Goal: Task Accomplishment & Management: Manage account settings

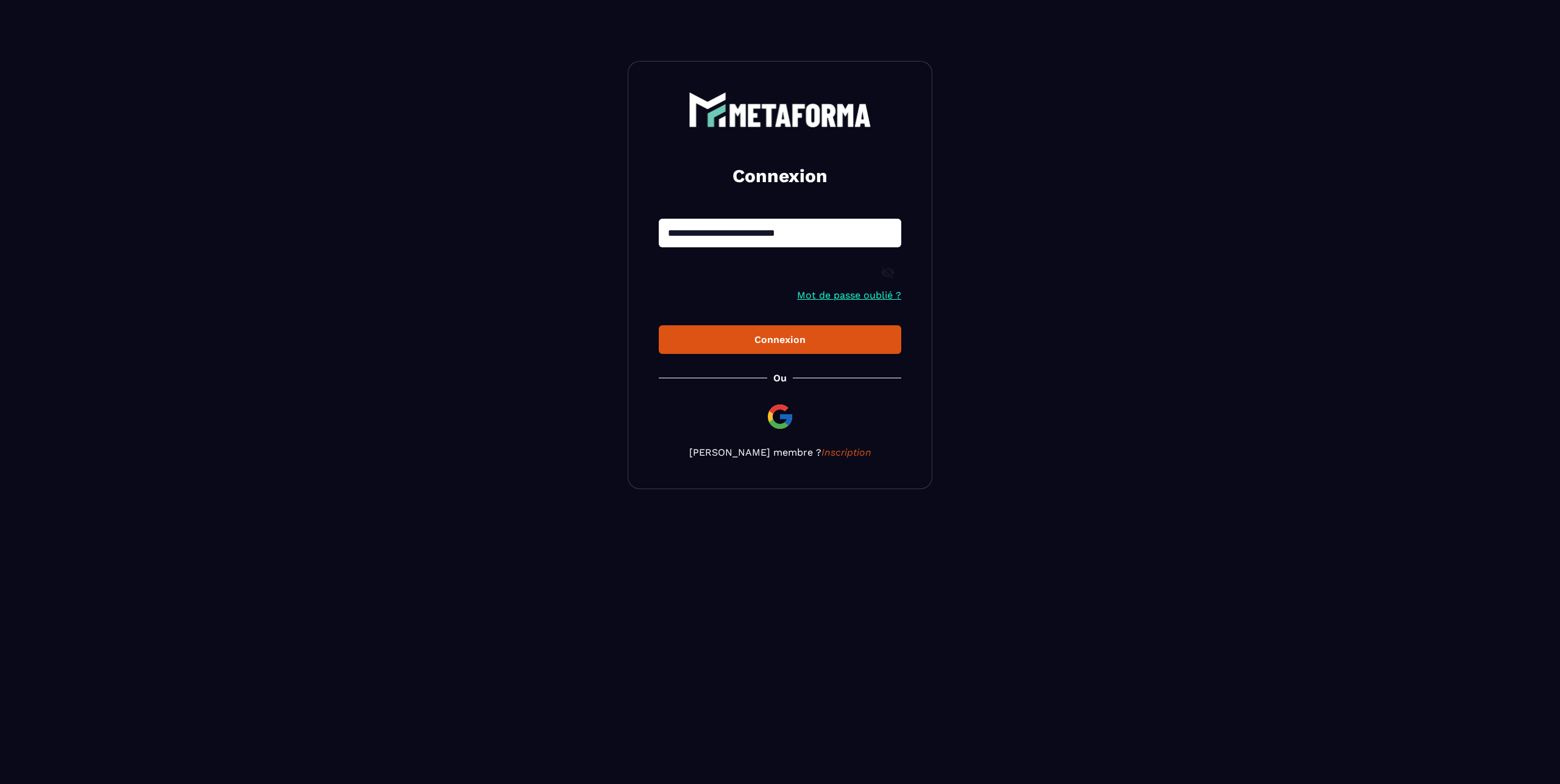
click at [887, 277] on icon at bounding box center [888, 273] width 14 height 14
click at [791, 344] on div "Connexion" at bounding box center [780, 339] width 223 height 11
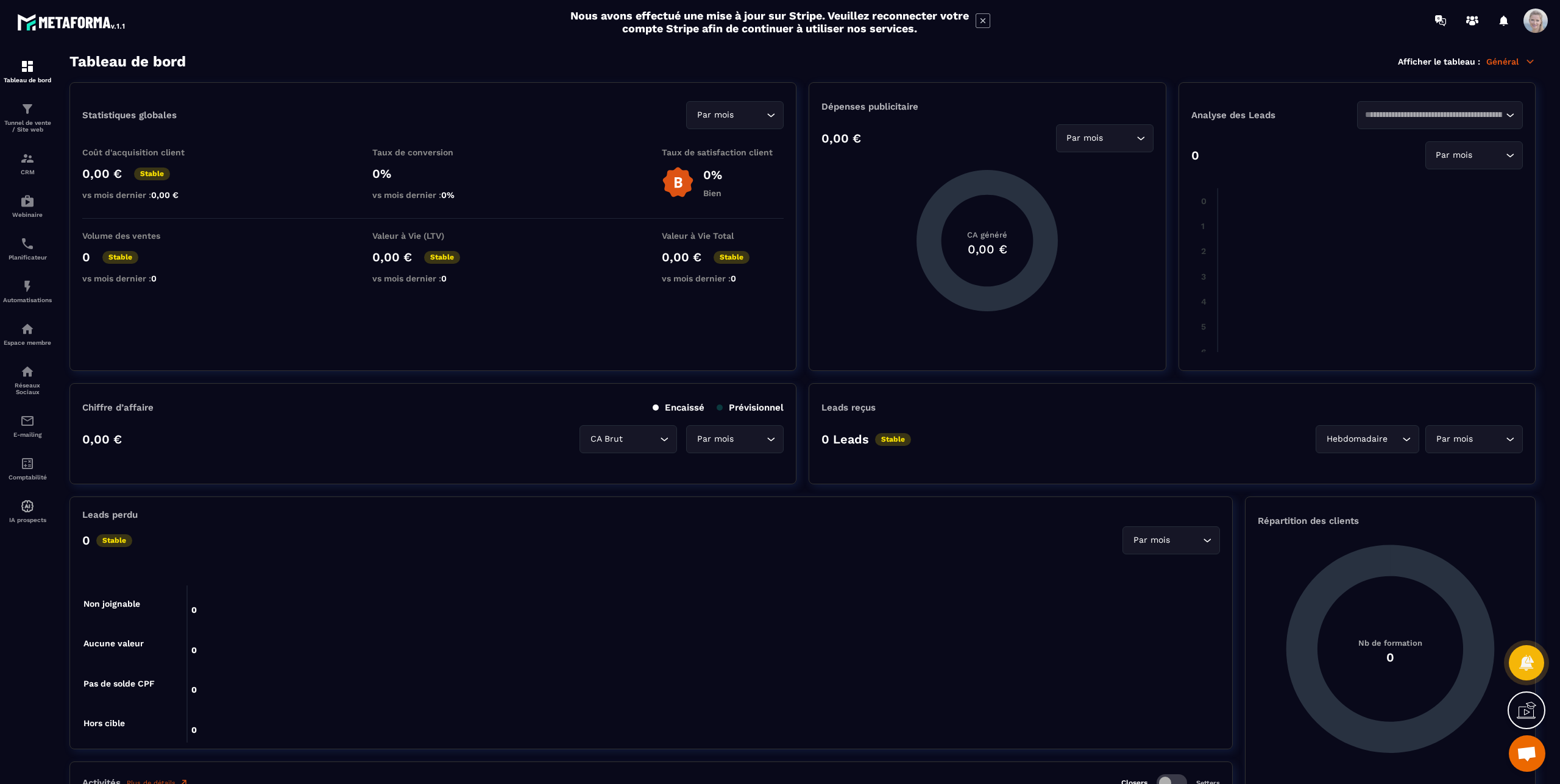
click at [35, 551] on div at bounding box center [27, 418] width 55 height 756
click at [1535, 19] on span at bounding box center [1535, 21] width 24 height 24
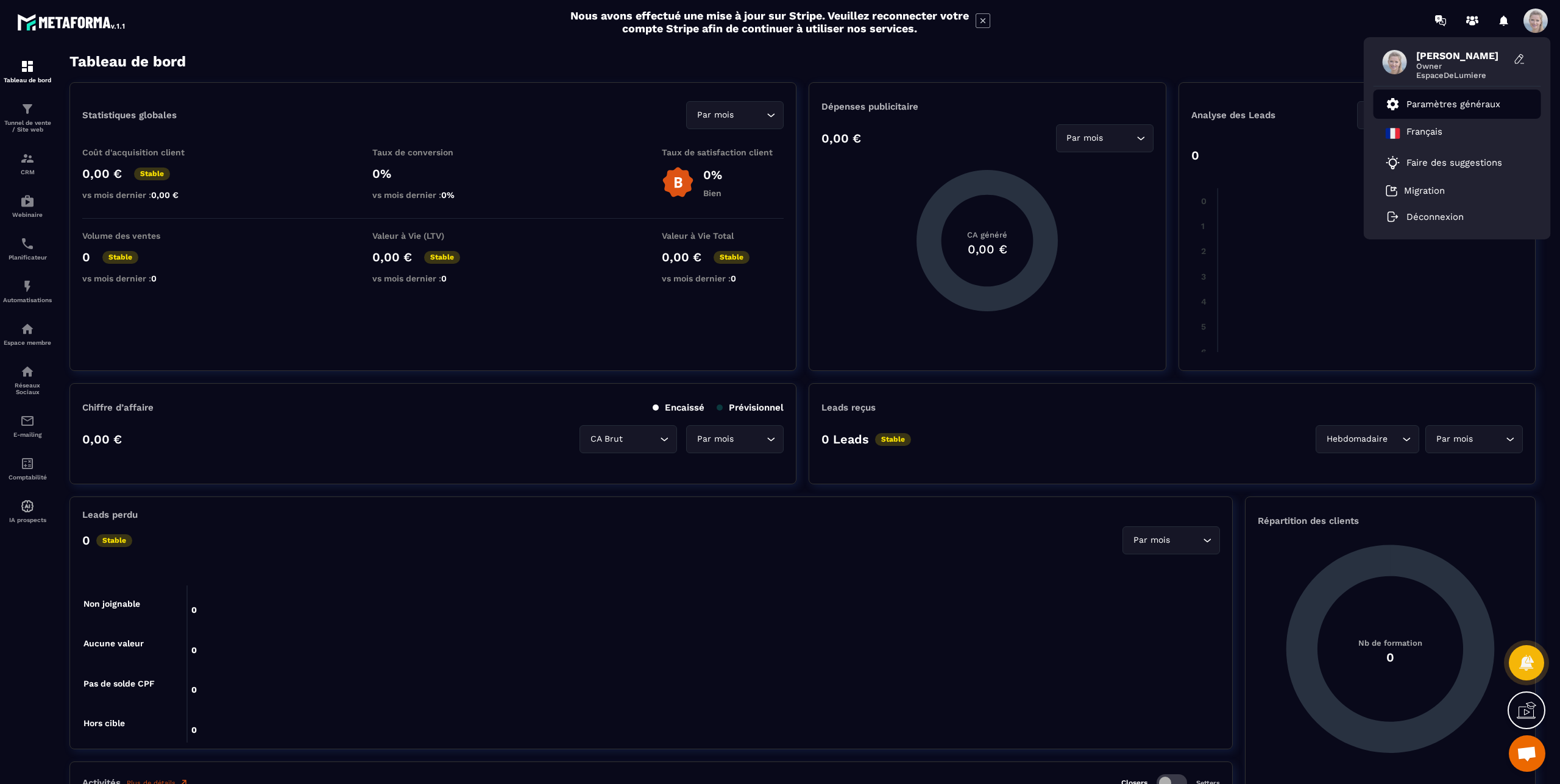
click at [1455, 100] on p "Paramètres généraux" at bounding box center [1453, 104] width 94 height 11
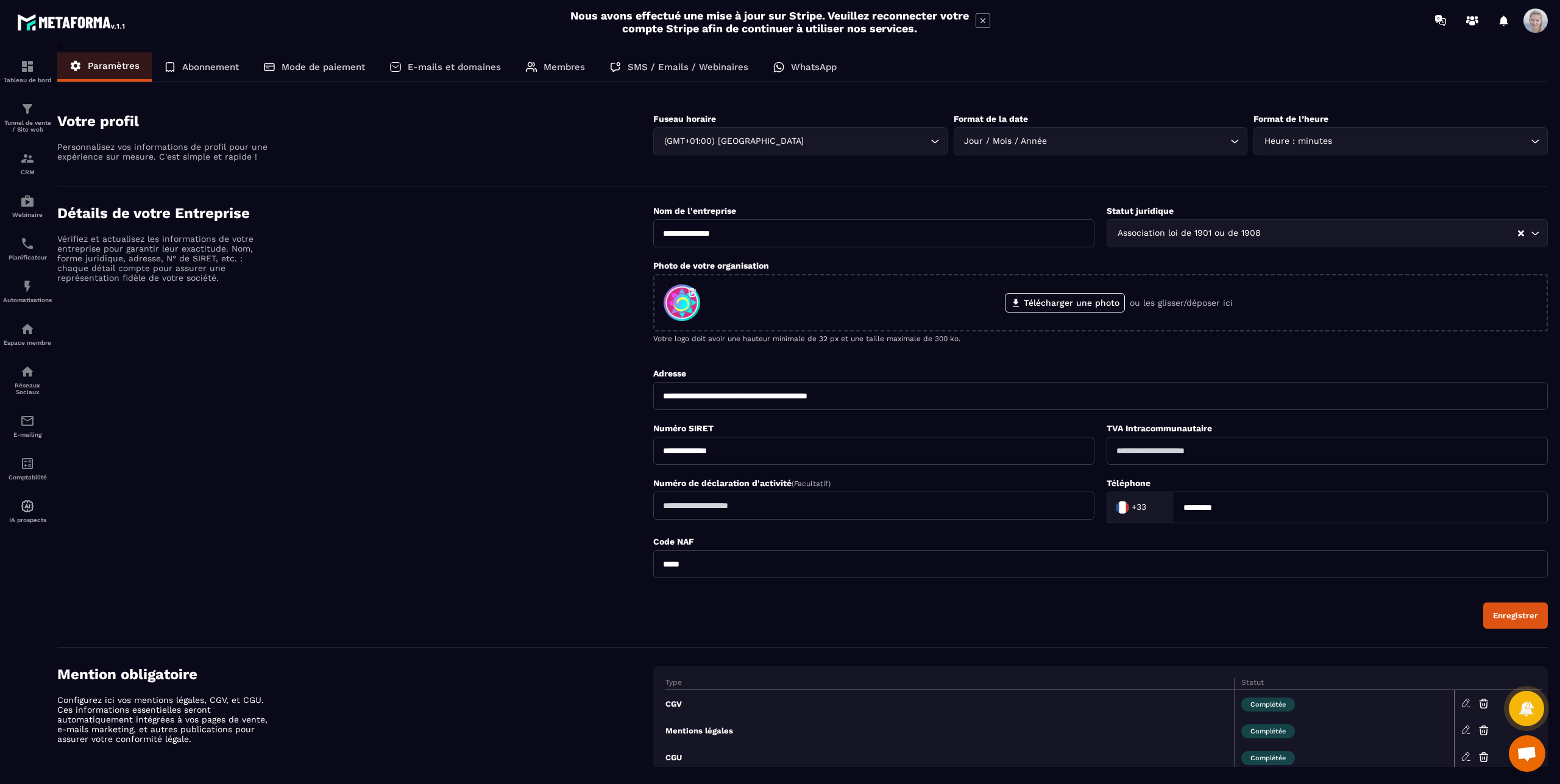
scroll to position [125, 0]
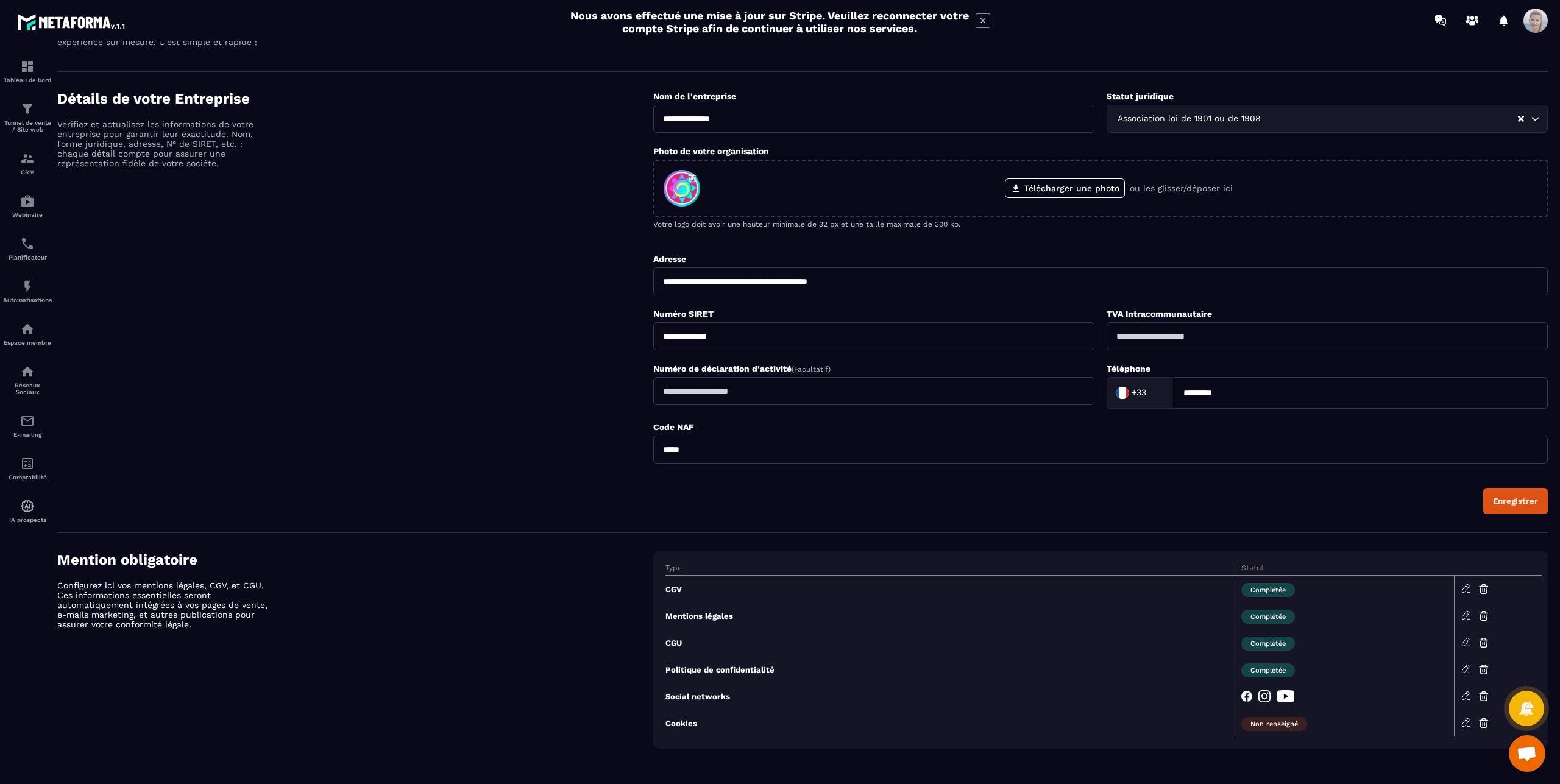
click at [1461, 690] on icon at bounding box center [1466, 695] width 11 height 11
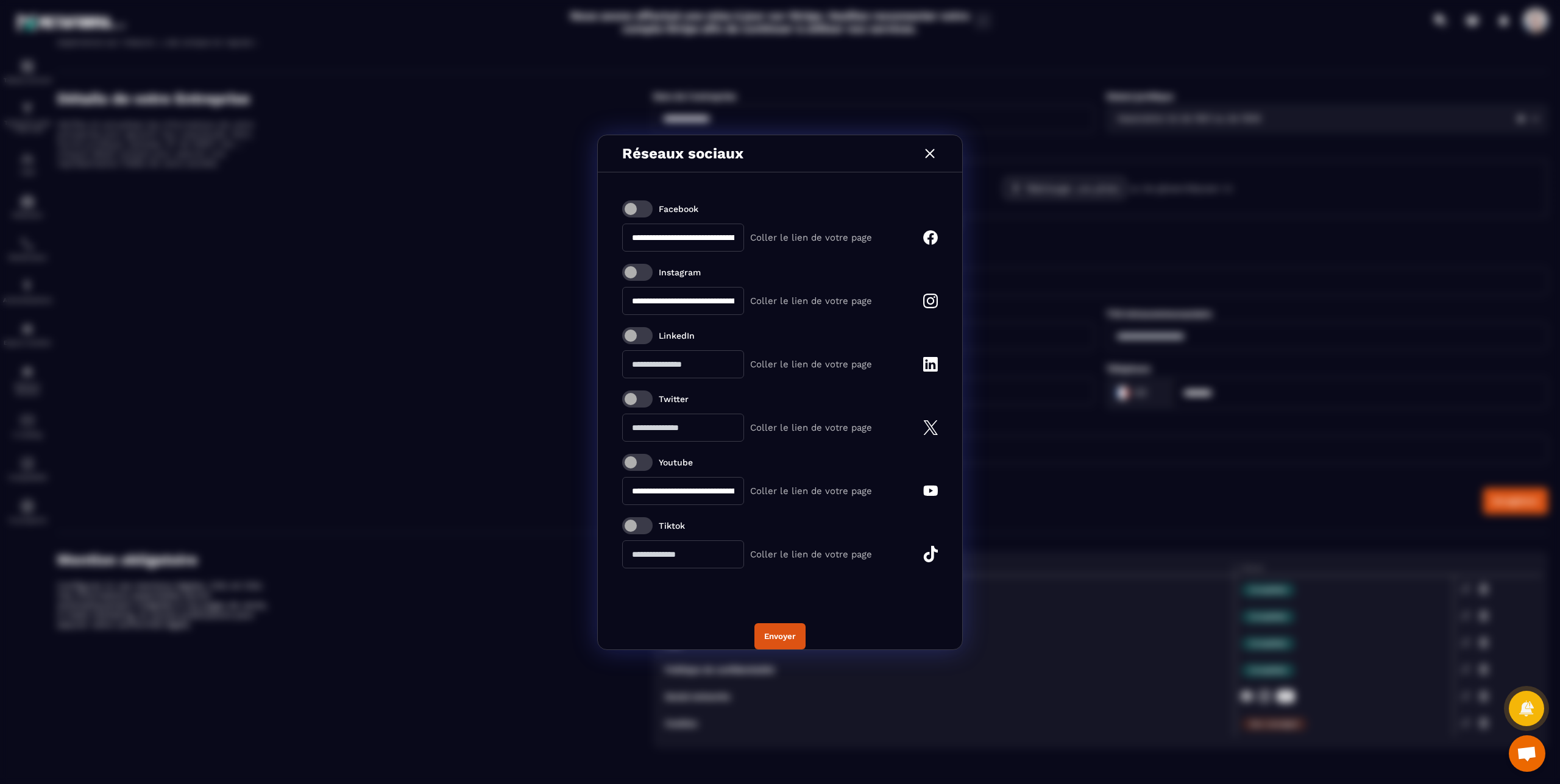
click at [684, 490] on input "**********" at bounding box center [683, 490] width 122 height 28
drag, startPoint x: 639, startPoint y: 486, endPoint x: 772, endPoint y: 488, distance: 133.0
click at [744, 488] on input "**********" at bounding box center [683, 490] width 122 height 28
click at [930, 153] on img "Modal window" at bounding box center [930, 154] width 16 height 16
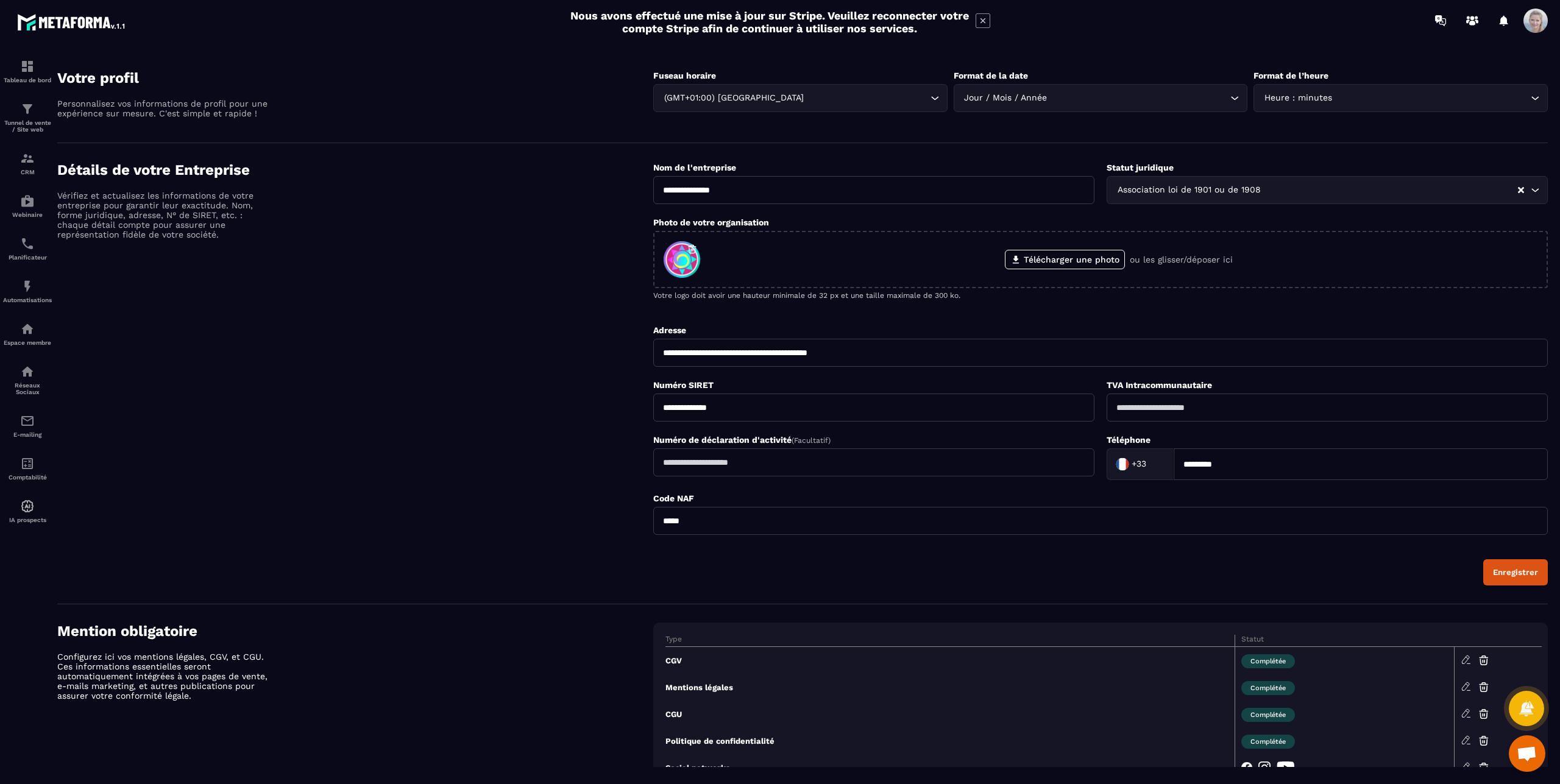
scroll to position [0, 0]
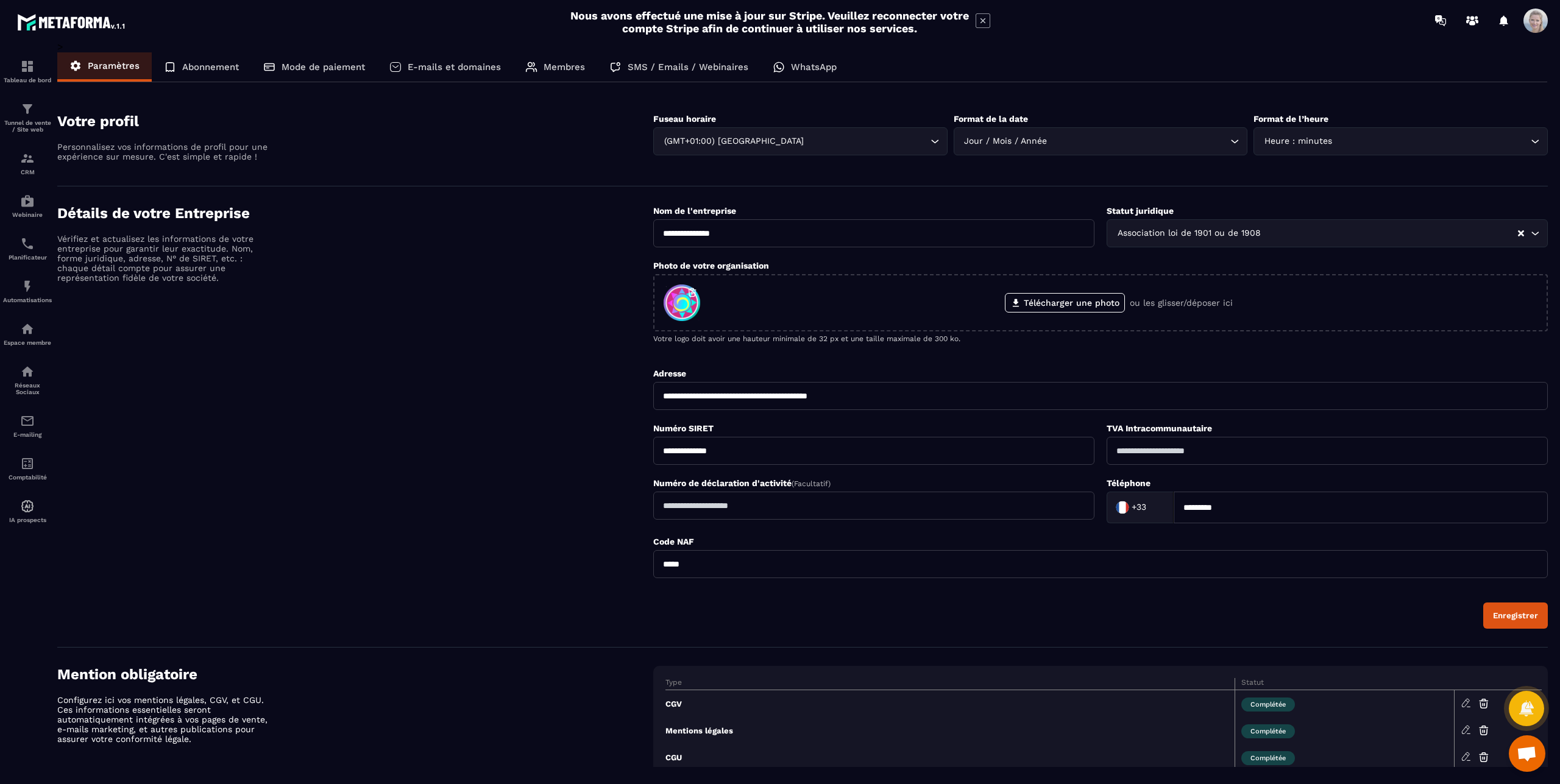
click at [811, 64] on p "WhatsApp" at bounding box center [813, 67] width 46 height 11
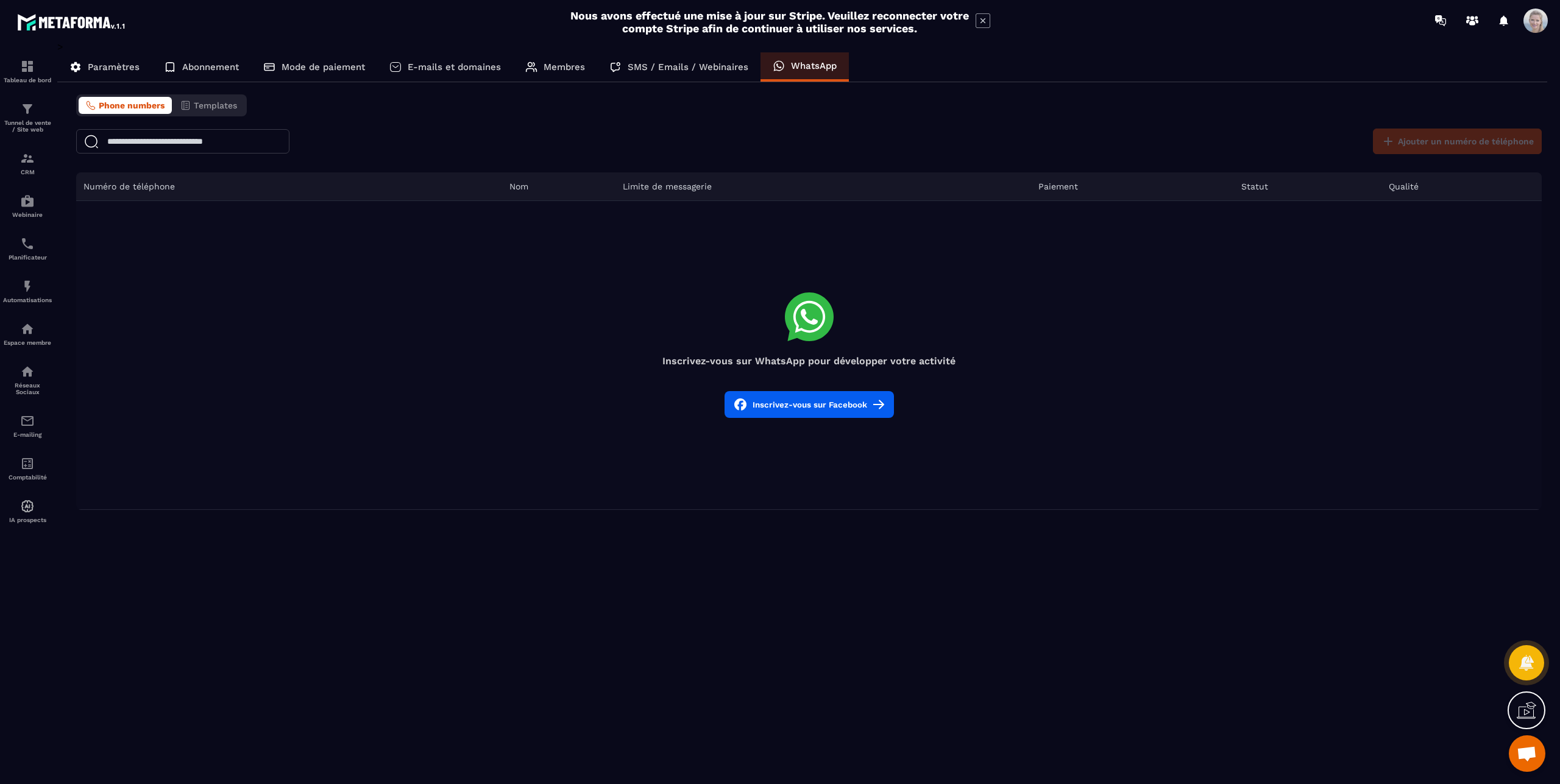
click at [664, 67] on p "SMS / Emails / Webinaires" at bounding box center [688, 67] width 121 height 11
